Goal: Information Seeking & Learning: Learn about a topic

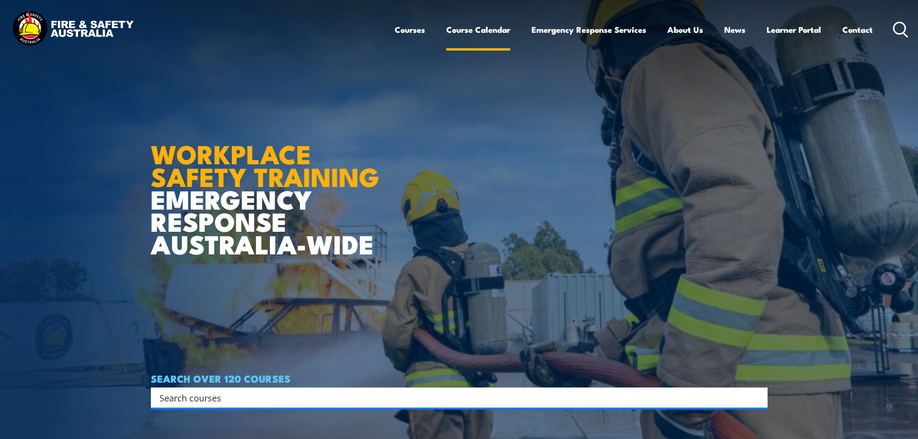
click at [490, 28] on link "Course Calendar" at bounding box center [478, 30] width 64 height 26
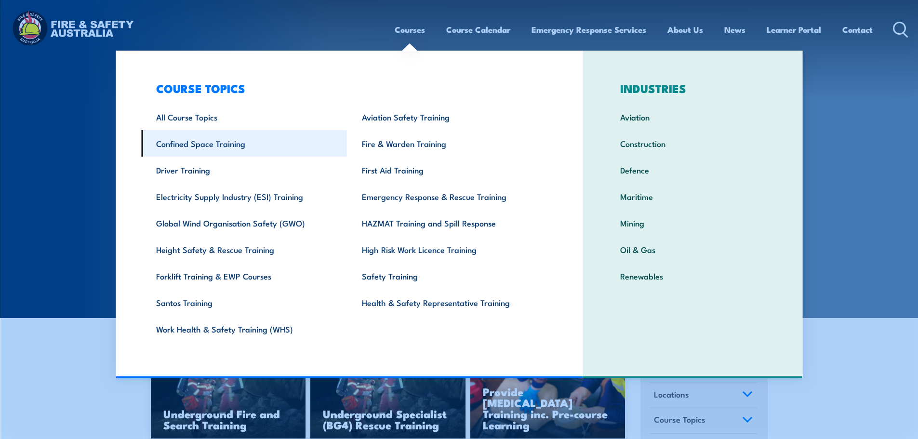
click at [221, 140] on link "Confined Space Training" at bounding box center [244, 143] width 206 height 27
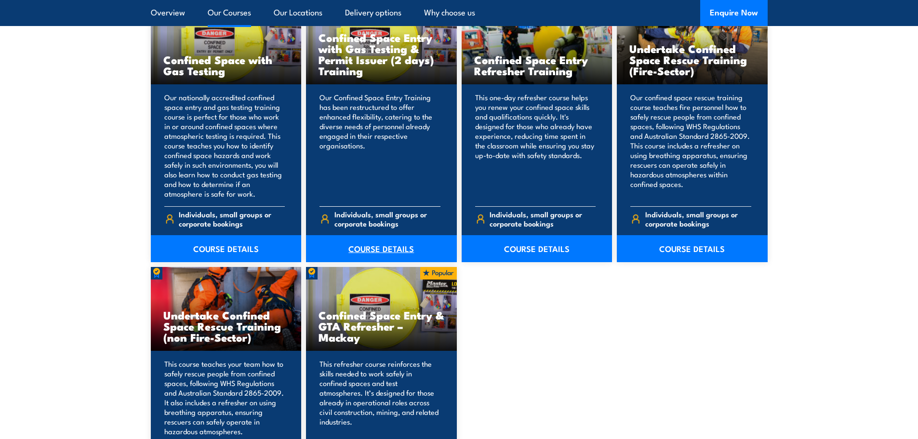
scroll to position [723, 0]
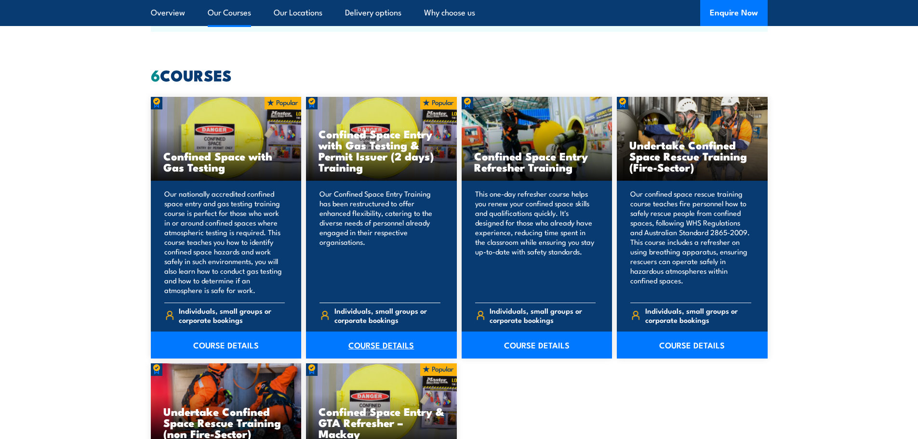
click at [377, 345] on link "COURSE DETAILS" at bounding box center [381, 345] width 151 height 27
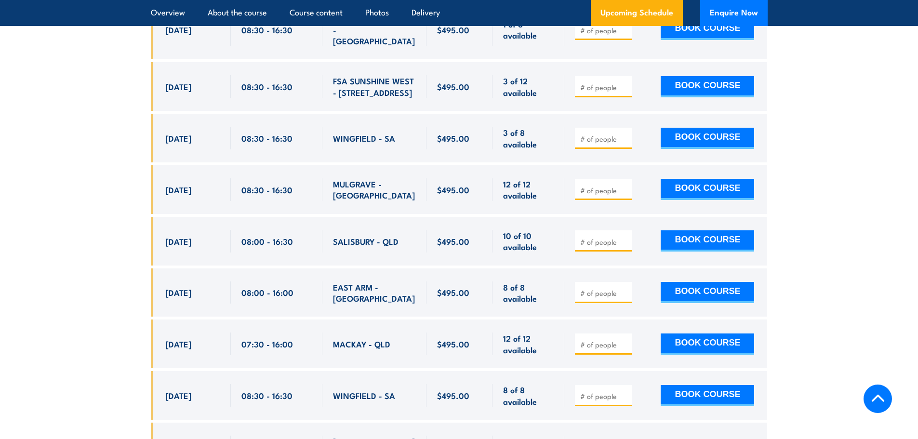
scroll to position [2218, 0]
